Goal: Share content

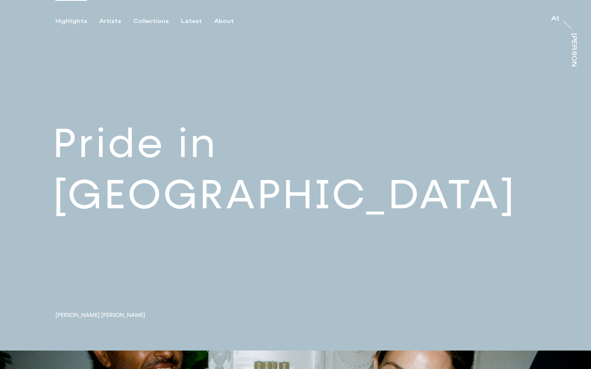
scroll to position [5141, 0]
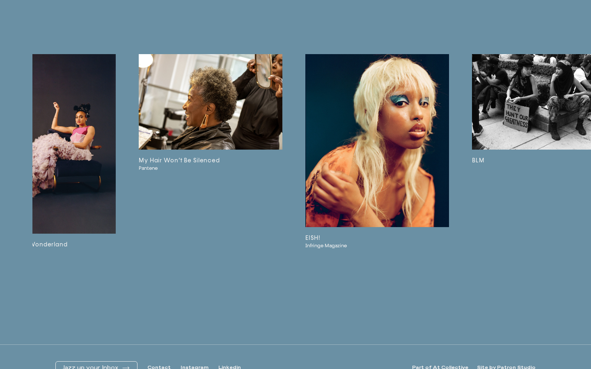
type input "[DOMAIN_NAME][URL]"
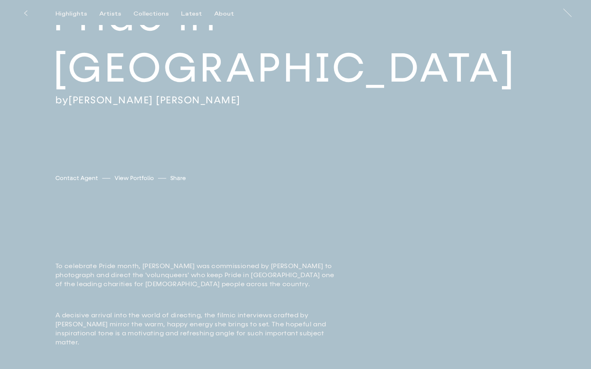
type input "Sleek Concrete Table"
click at [217, 178] on input "text" at bounding box center [220, 178] width 69 height 11
click at [217, 178] on input "[URL][DOMAIN_NAME]" at bounding box center [220, 178] width 69 height 11
type input "e-in-[GEOGRAPHIC_DATA]"
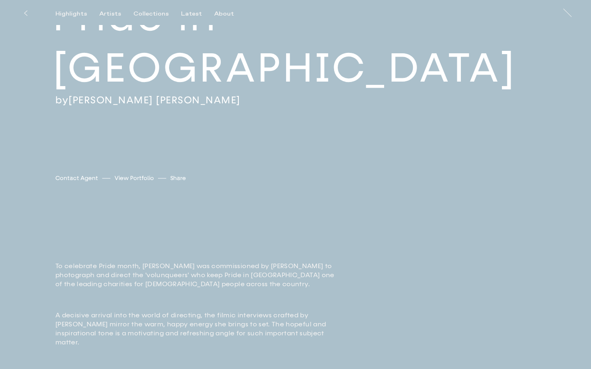
scroll to position [0, 0]
type input "Sleek Concrete Table"
